Goal: Navigation & Orientation: Find specific page/section

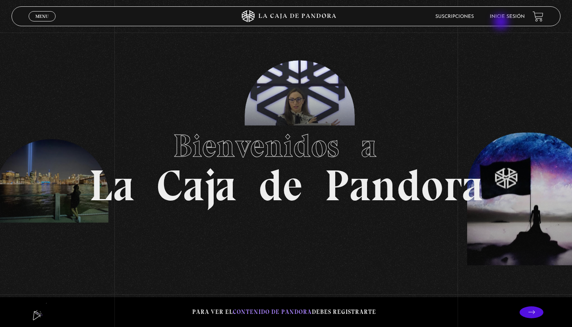
click at [503, 23] on header "Menu Cerrar Suscripciones Inicie sesión" at bounding box center [286, 16] width 549 height 20
click at [507, 15] on li "Inicie sesión" at bounding box center [506, 16] width 35 height 12
click at [507, 15] on link "Inicie sesión" at bounding box center [506, 16] width 35 height 5
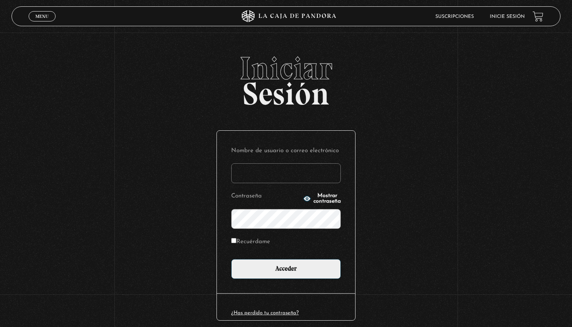
type input "a"
type input "kimberly.alpizar"
click at [286, 268] on input "Acceder" at bounding box center [286, 269] width 110 height 20
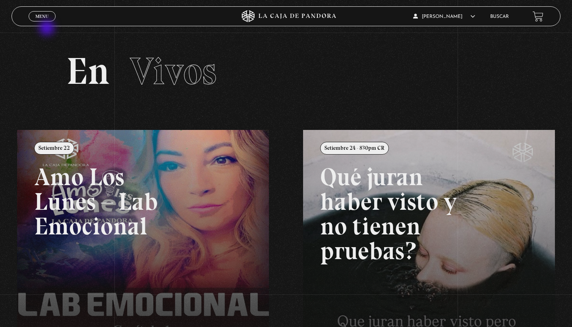
click at [42, 19] on span "Menu" at bounding box center [41, 16] width 13 height 5
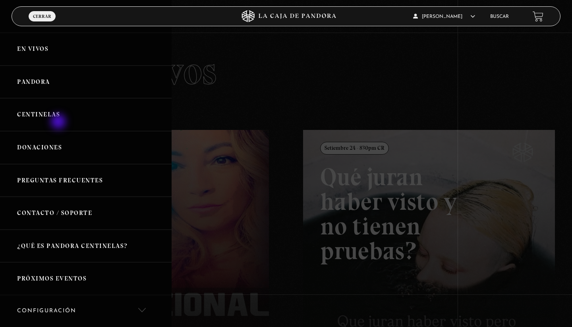
click at [54, 111] on link "Centinelas" at bounding box center [85, 114] width 171 height 33
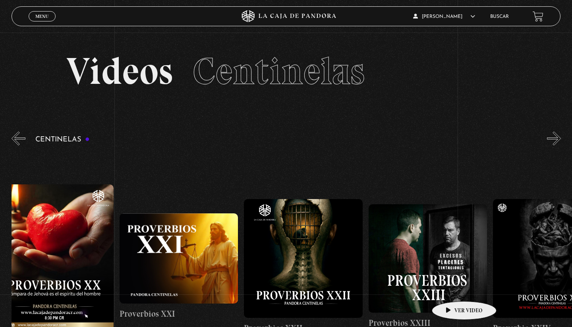
scroll to position [0, 2774]
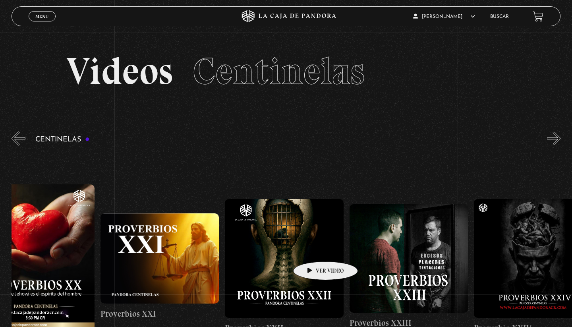
click at [312, 250] on figure at bounding box center [284, 258] width 119 height 119
click at [316, 254] on figure at bounding box center [284, 258] width 119 height 119
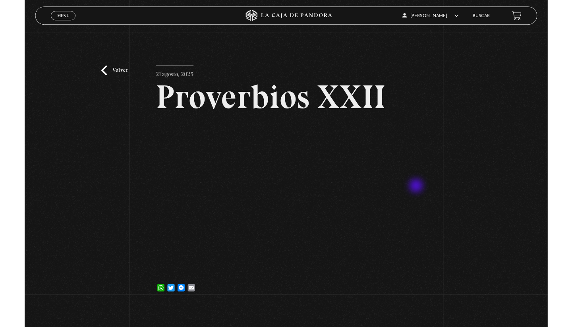
scroll to position [52, 0]
